Goal: Task Accomplishment & Management: Use online tool/utility

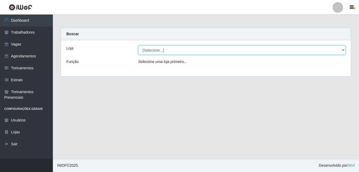
click at [176, 47] on select "[Selecione...] BL Importadora" at bounding box center [241, 49] width 207 height 9
select select "259"
click at [138, 45] on select "[Selecione...] BL Importadora" at bounding box center [241, 49] width 207 height 9
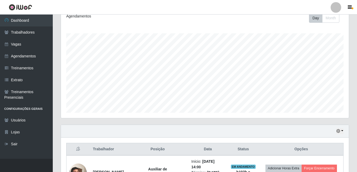
scroll to position [184, 0]
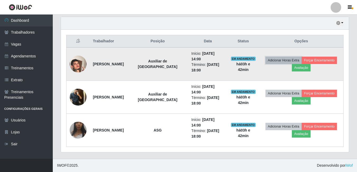
click at [277, 61] on button "Adicionar Horas Extra" at bounding box center [284, 60] width 36 height 7
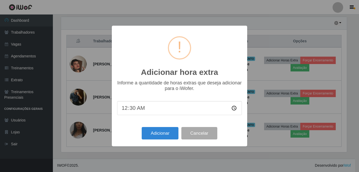
click at [133, 111] on input "00:30" at bounding box center [179, 108] width 125 height 14
click at [119, 111] on input "time" at bounding box center [179, 108] width 125 height 14
click at [122, 110] on input "time" at bounding box center [179, 108] width 125 height 14
click at [133, 109] on input "time" at bounding box center [179, 108] width 125 height 14
type input "01:00"
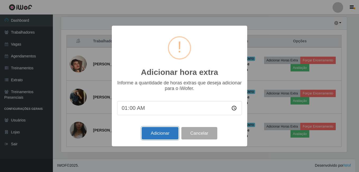
click at [158, 134] on button "Adicionar" at bounding box center [160, 133] width 37 height 12
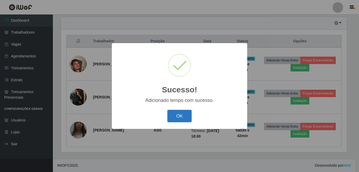
click at [175, 117] on button "OK" at bounding box center [179, 116] width 25 height 12
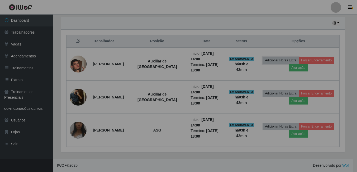
scroll to position [110, 288]
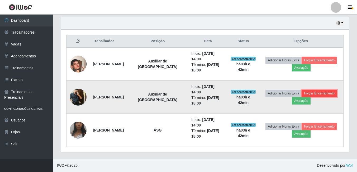
click at [321, 94] on button "Forçar Encerramento" at bounding box center [319, 93] width 35 height 7
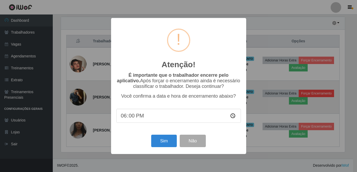
scroll to position [110, 286]
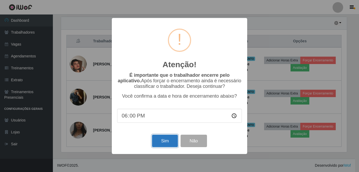
click at [169, 146] on button "Sim" at bounding box center [165, 140] width 26 height 12
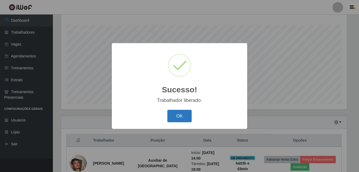
click at [173, 111] on button "OK" at bounding box center [179, 116] width 25 height 12
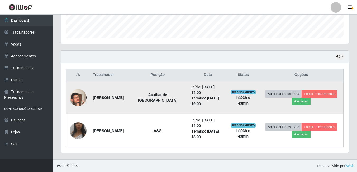
scroll to position [151, 0]
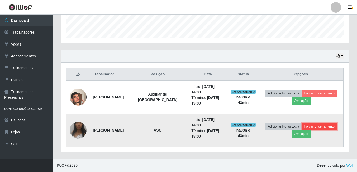
click at [316, 124] on button "Forçar Encerramento" at bounding box center [319, 126] width 35 height 7
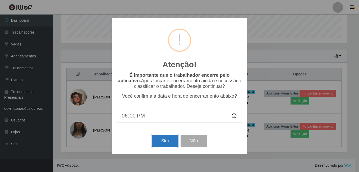
click at [169, 142] on button "Sim" at bounding box center [165, 140] width 26 height 12
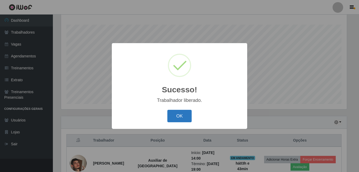
click at [174, 114] on button "OK" at bounding box center [179, 116] width 25 height 12
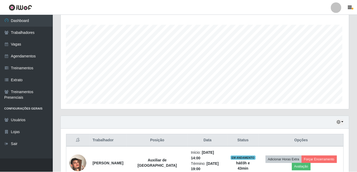
scroll to position [0, 0]
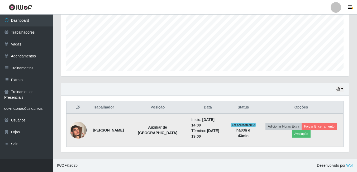
click at [275, 130] on td "Adicionar Horas Extra Forçar Encerramento Avaliação" at bounding box center [301, 129] width 85 height 33
click at [276, 126] on button "Adicionar Horas Extra" at bounding box center [284, 126] width 36 height 7
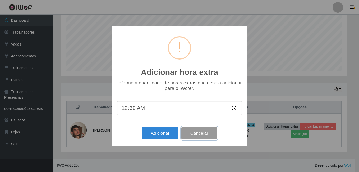
click at [209, 135] on button "Cancelar" at bounding box center [199, 133] width 36 height 12
